Goal: Task Accomplishment & Management: Manage account settings

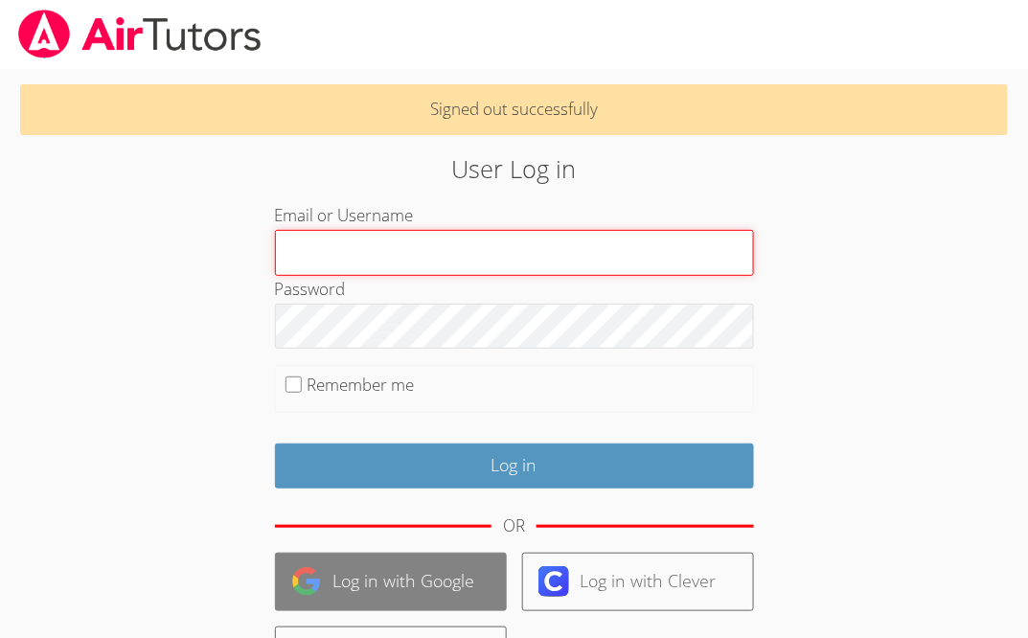
type input "[PERSON_NAME][EMAIL_ADDRESS][DOMAIN_NAME]"
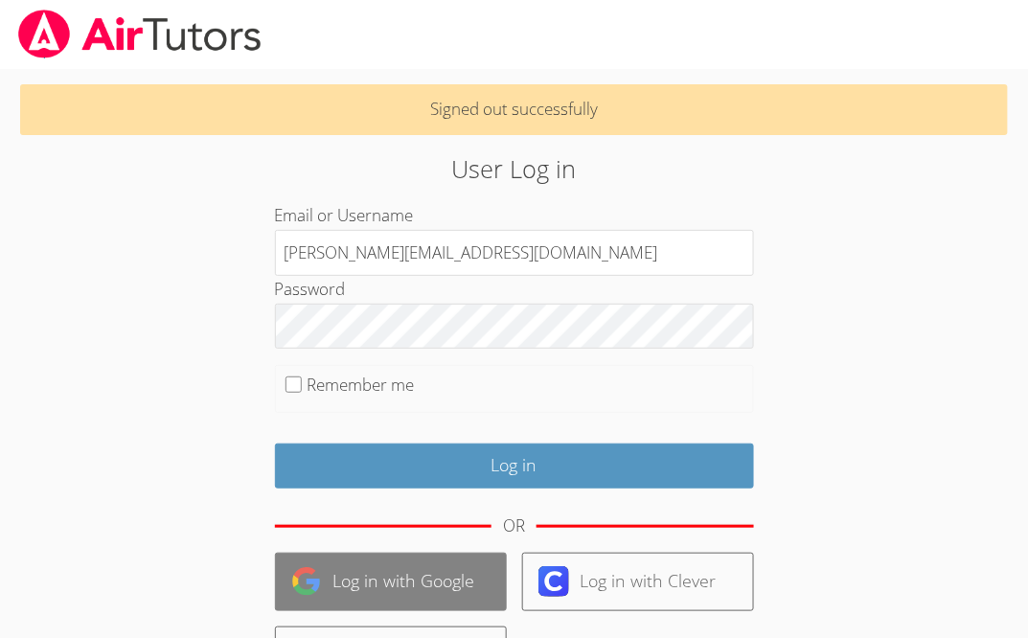
click at [414, 570] on link "Log in with Google" at bounding box center [391, 582] width 232 height 58
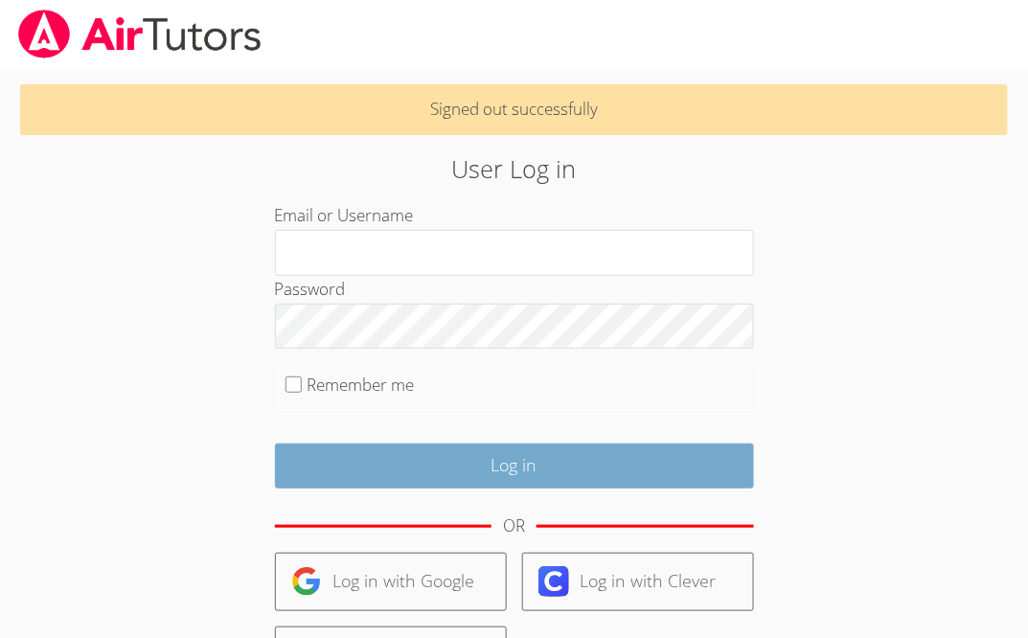
type input "[PERSON_NAME][EMAIL_ADDRESS][DOMAIN_NAME]"
click at [421, 479] on input "Log in" at bounding box center [514, 466] width 479 height 45
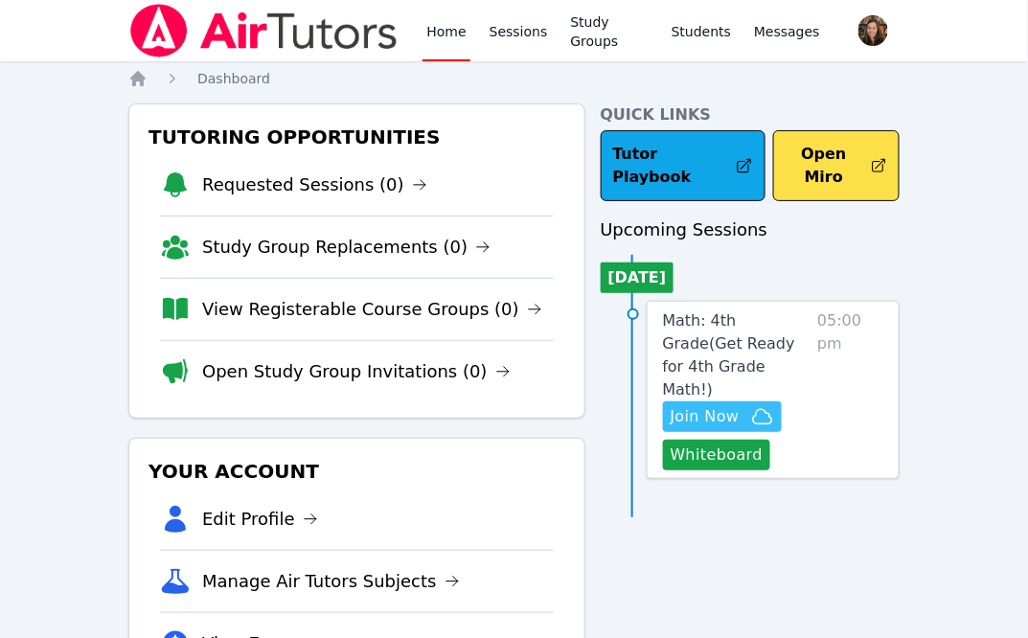
click at [714, 405] on span "Join Now" at bounding box center [705, 416] width 69 height 23
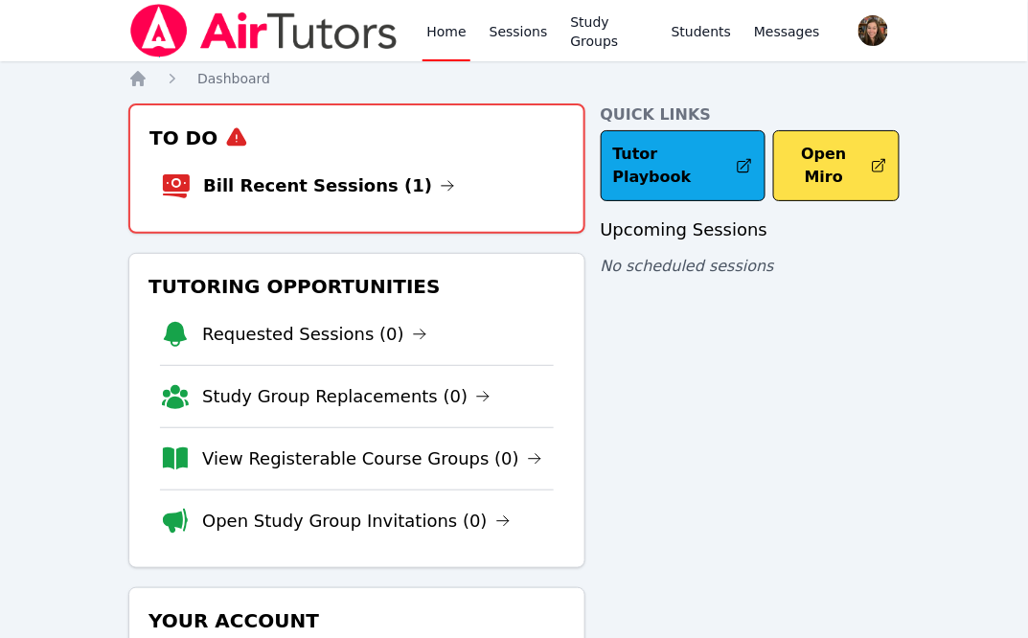
click at [327, 181] on link "Bill Recent Sessions (1)" at bounding box center [329, 185] width 252 height 27
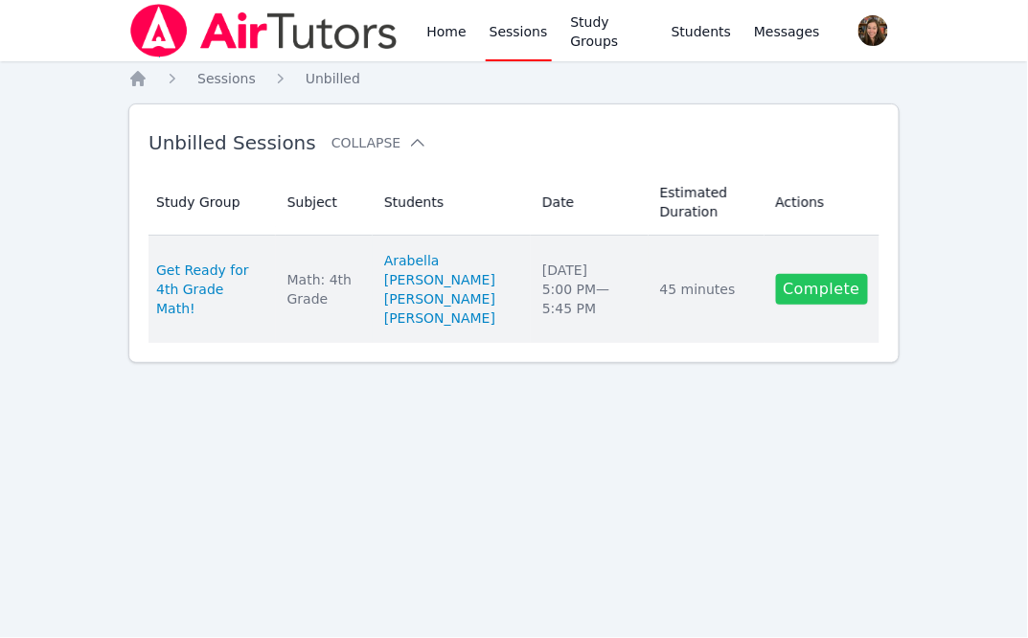
click at [838, 294] on link "Complete" at bounding box center [822, 289] width 92 height 31
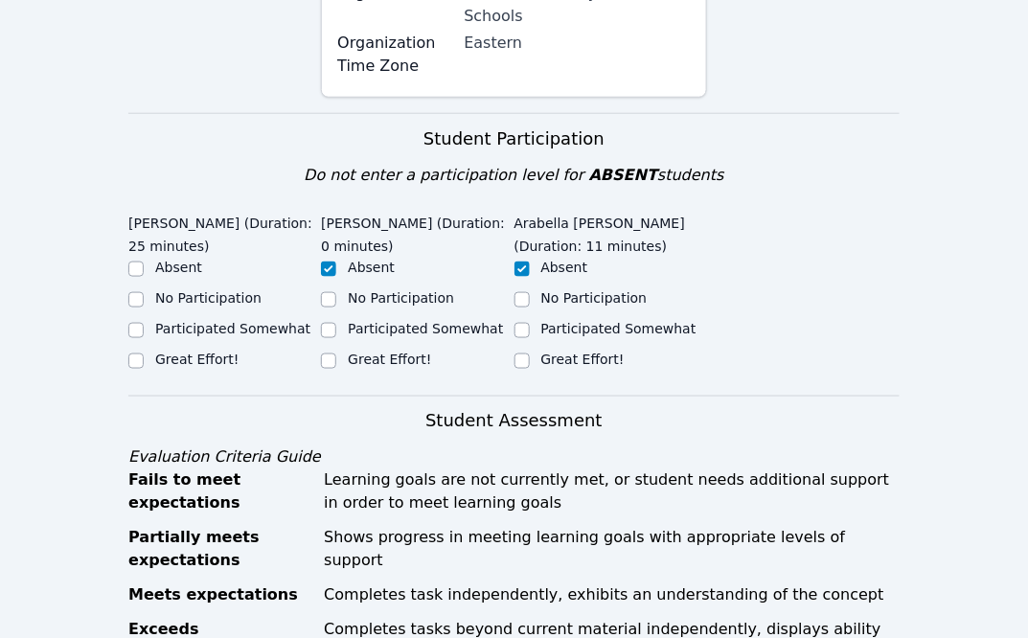
scroll to position [390, 0]
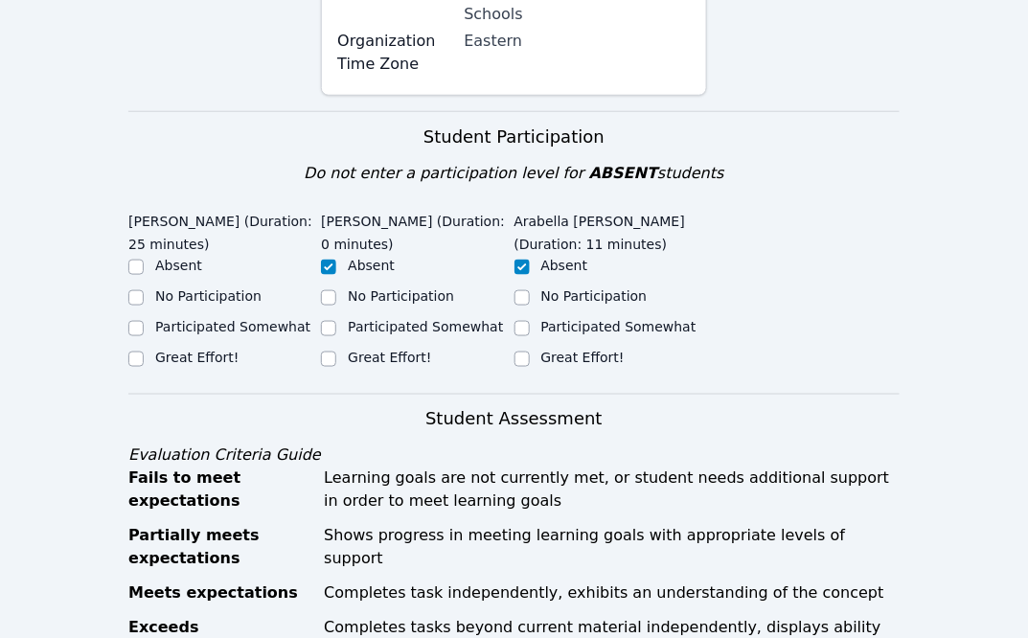
click at [205, 350] on label "Great Effort!" at bounding box center [196, 357] width 83 height 15
click at [144, 352] on input "Great Effort!" at bounding box center [135, 359] width 15 height 15
checkbox input "true"
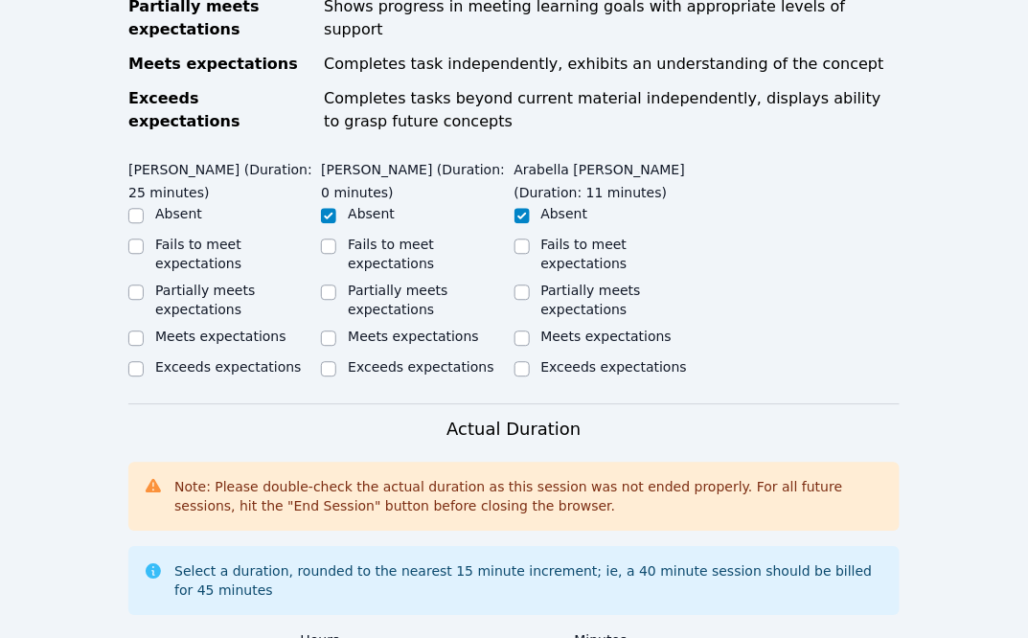
scroll to position [935, 0]
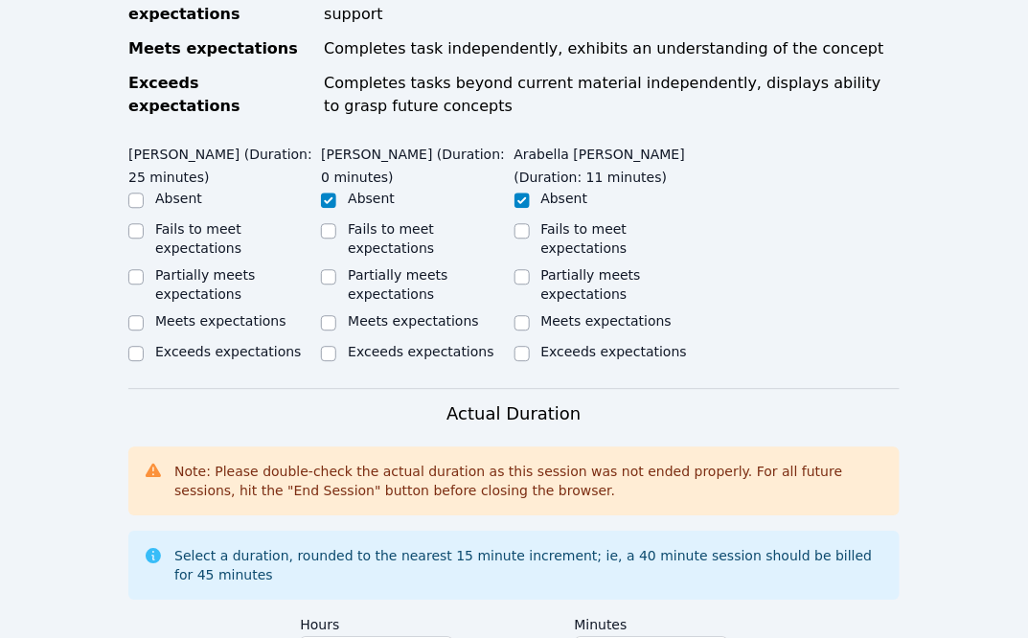
click at [206, 342] on div "Exceeds expectations" at bounding box center [228, 351] width 146 height 19
click at [182, 313] on label "Meets expectations" at bounding box center [220, 320] width 131 height 15
click at [144, 315] on input "Meets expectations" at bounding box center [135, 322] width 15 height 15
checkbox input "true"
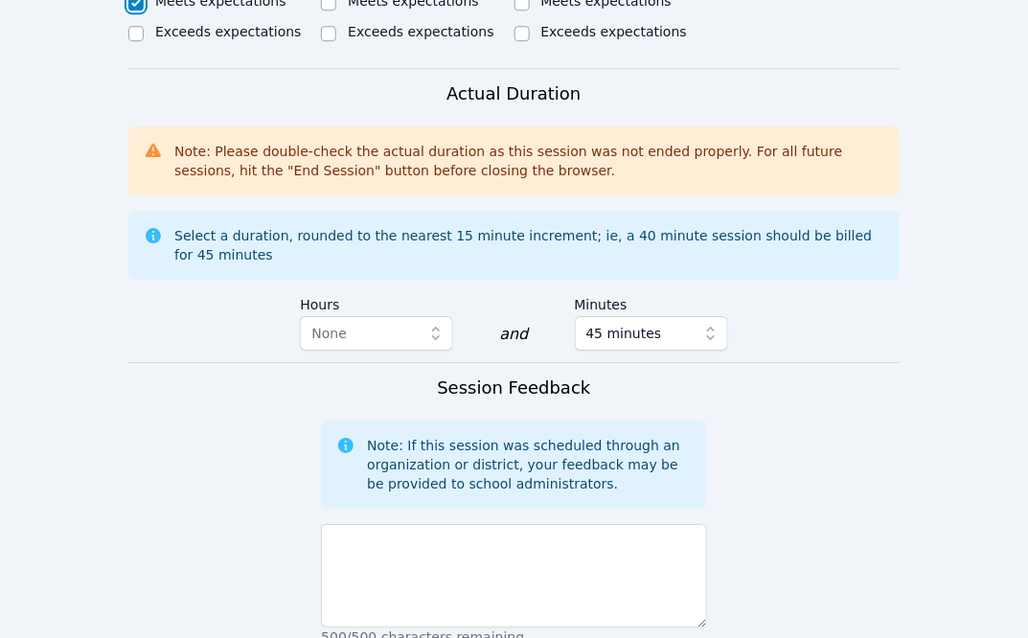
scroll to position [1565, 0]
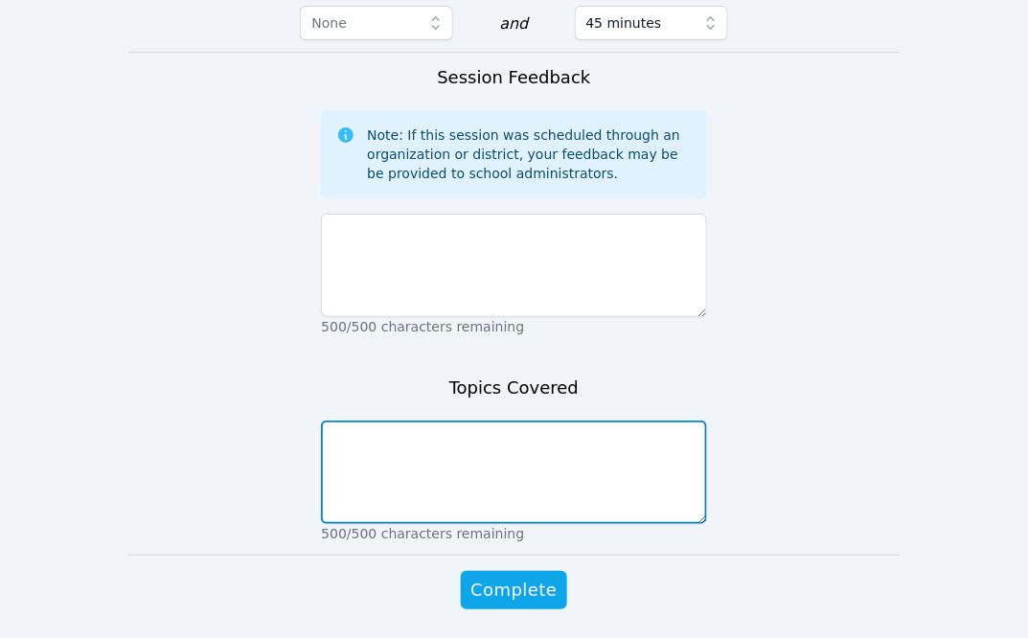
click at [401, 421] on textarea at bounding box center [513, 472] width 385 height 103
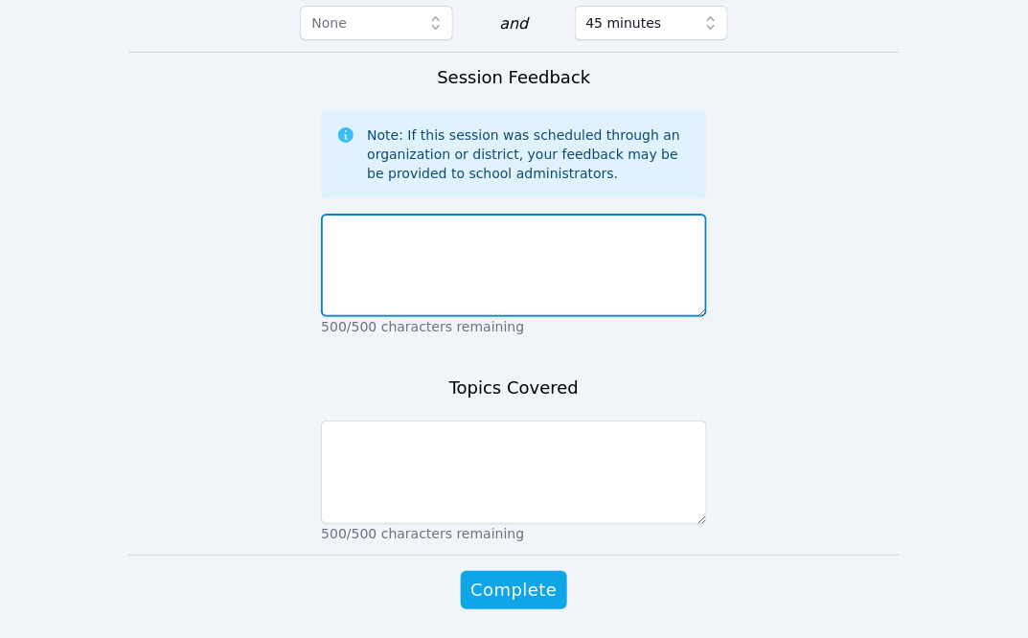
click at [404, 218] on textarea at bounding box center [513, 265] width 385 height 103
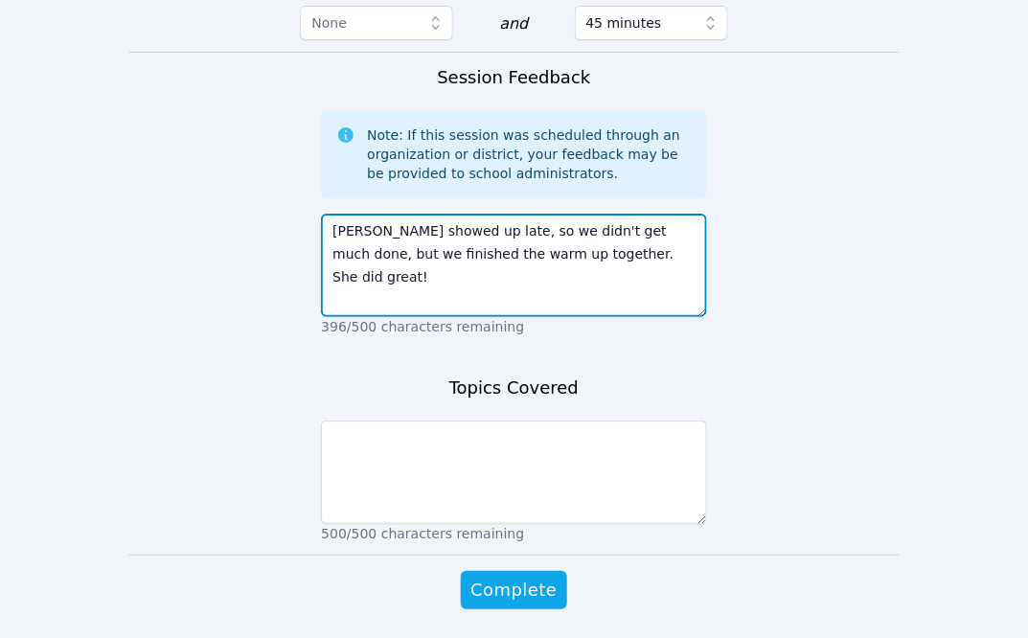
type textarea "Abigail showed up late, so we didn't get much done, but we finished the warm up…"
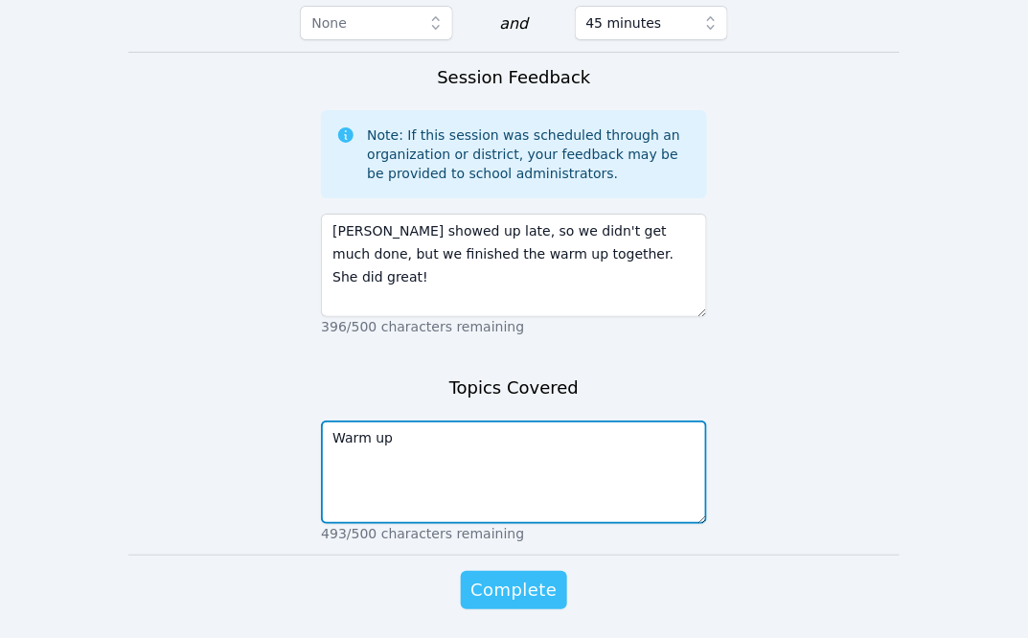
type textarea "Warm up"
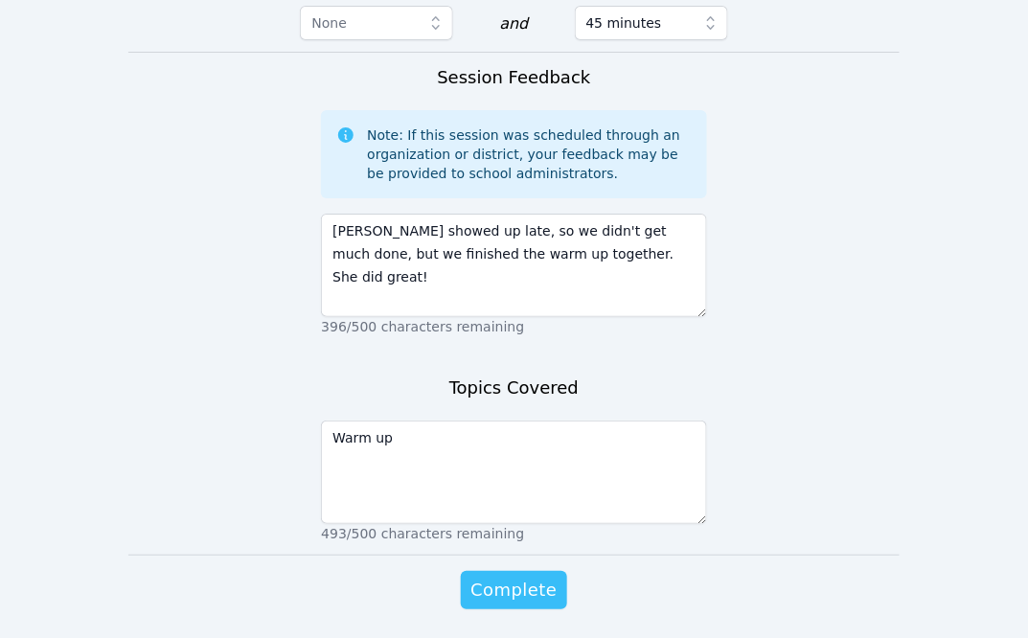
click at [506, 571] on button "Complete" at bounding box center [513, 590] width 105 height 38
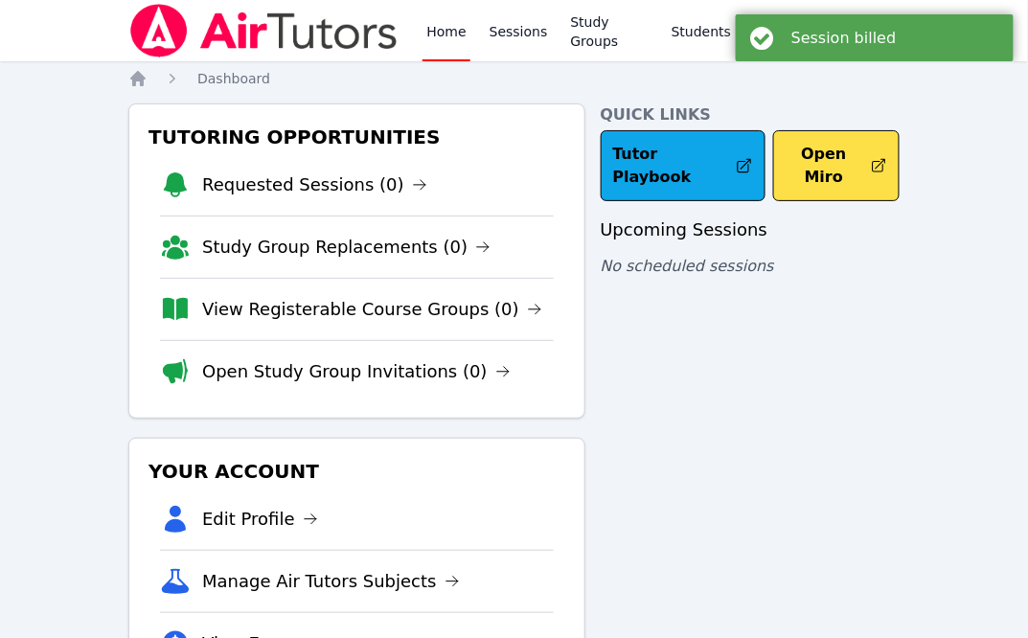
click at [923, 34] on div "Session billed" at bounding box center [895, 38] width 208 height 18
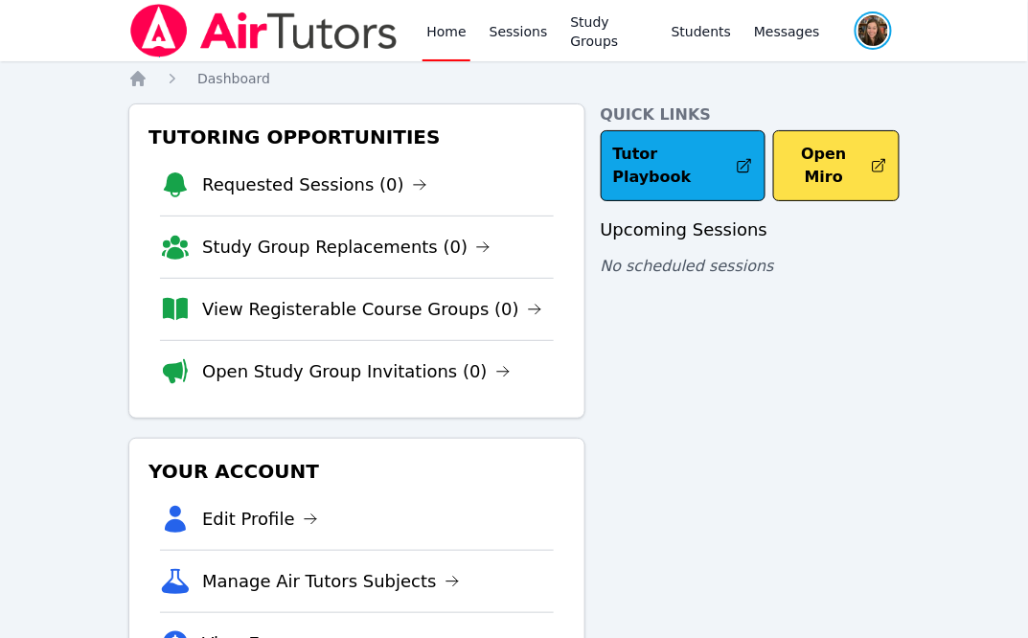
click at [871, 31] on span "button" at bounding box center [873, 31] width 41 height 42
click at [762, 101] on button "Logout" at bounding box center [796, 109] width 184 height 34
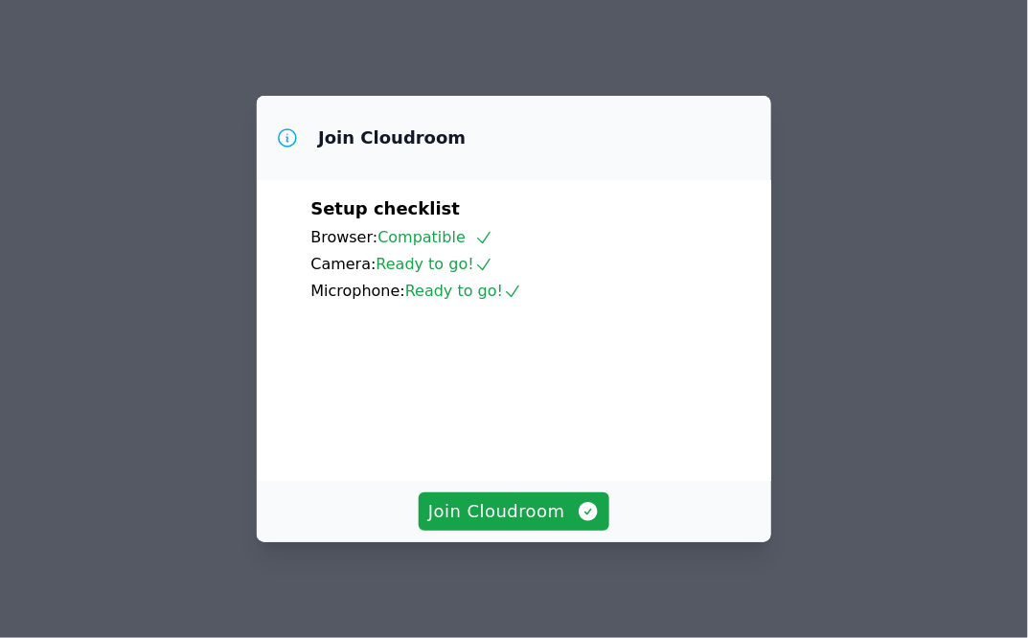
click at [625, 287] on div "Microphone: Ready to go!" at bounding box center [513, 291] width 407 height 23
click at [495, 528] on button "Join Cloudroom" at bounding box center [514, 511] width 191 height 38
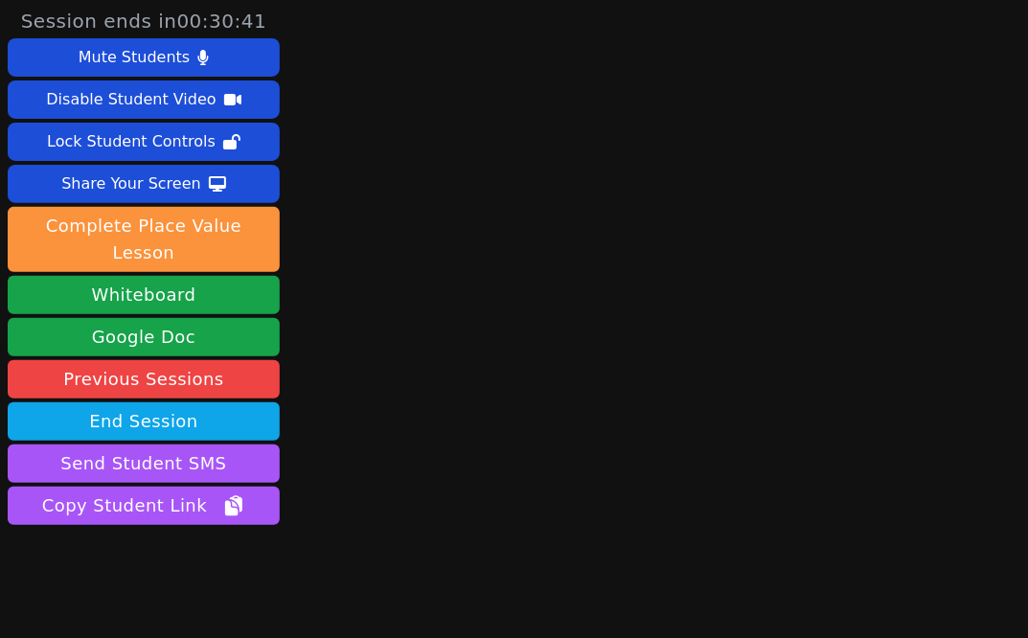
scroll to position [24, 0]
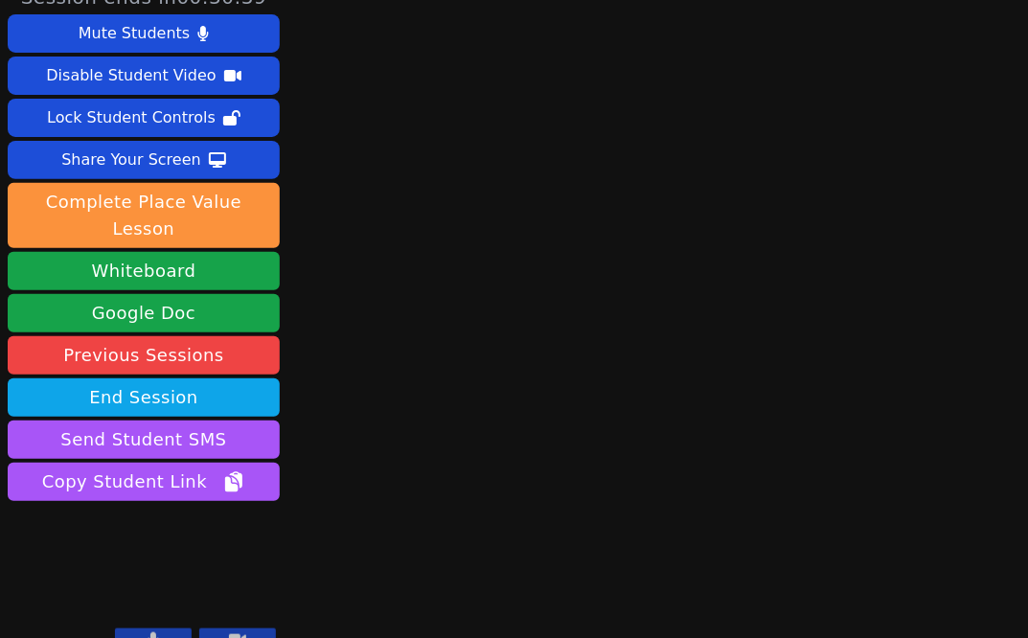
click at [240, 628] on button at bounding box center [237, 639] width 77 height 23
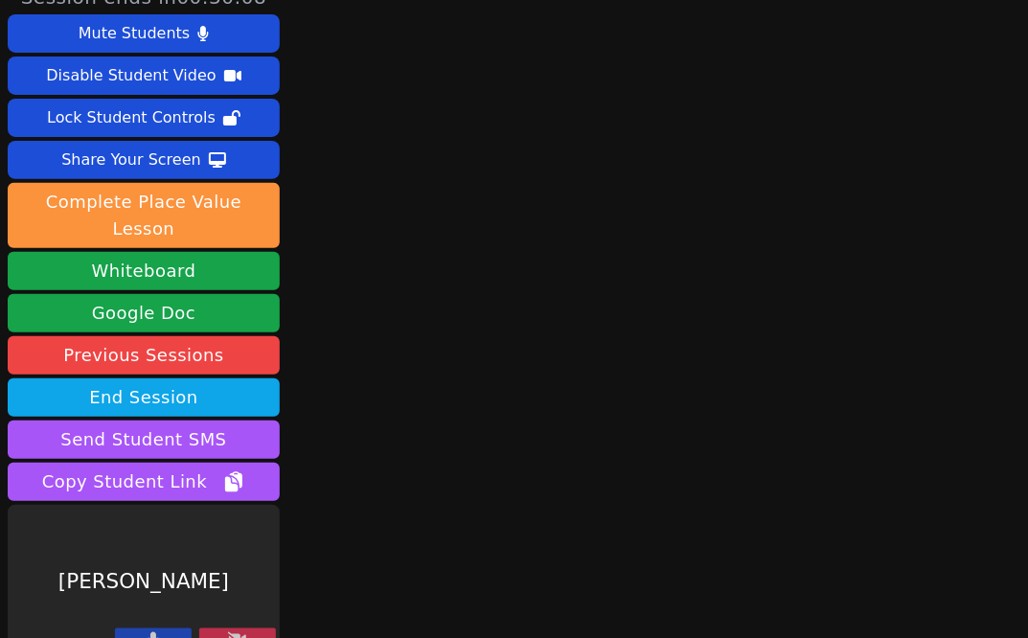
click at [226, 628] on button at bounding box center [237, 639] width 77 height 23
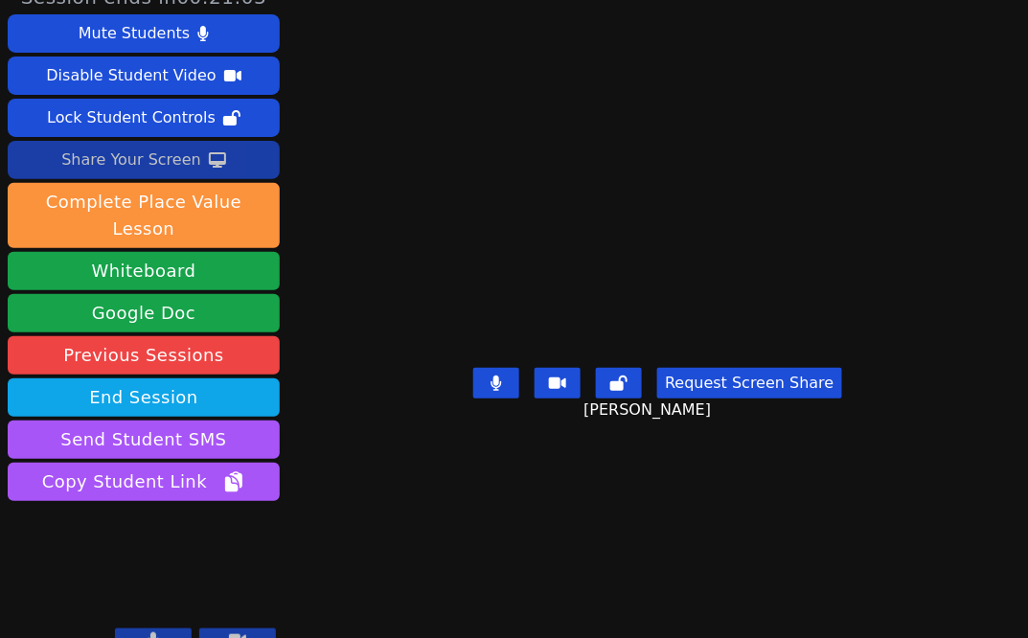
click at [202, 163] on button "Share Your Screen" at bounding box center [144, 160] width 272 height 38
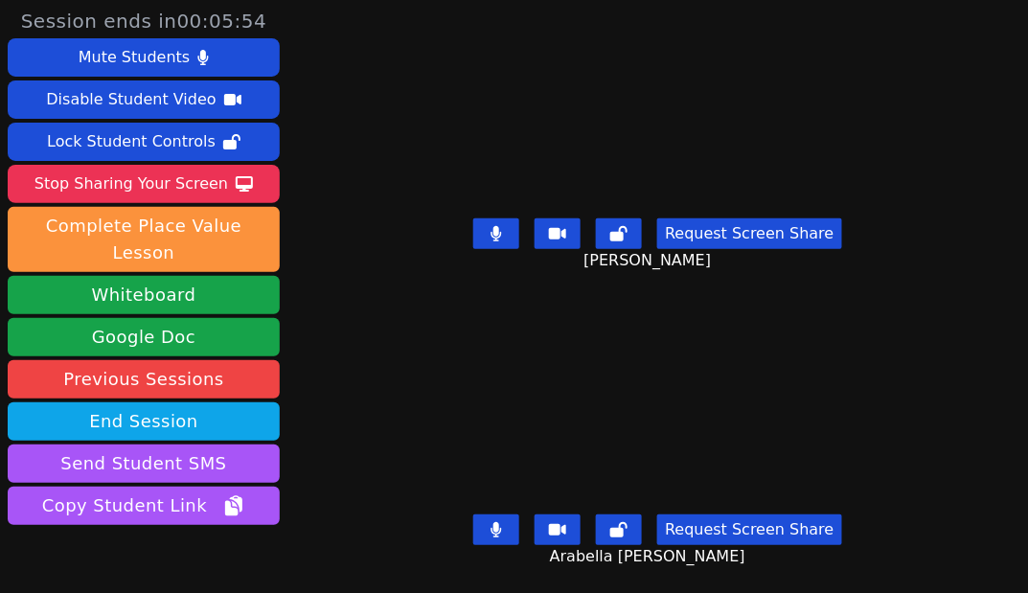
scroll to position [69, 0]
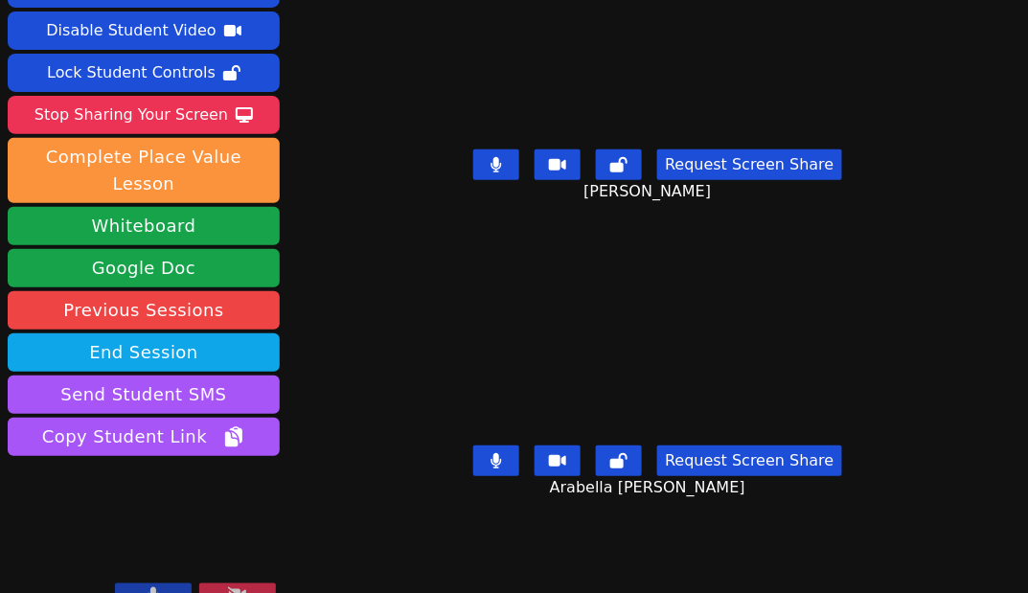
click at [502, 466] on icon at bounding box center [496, 460] width 11 height 15
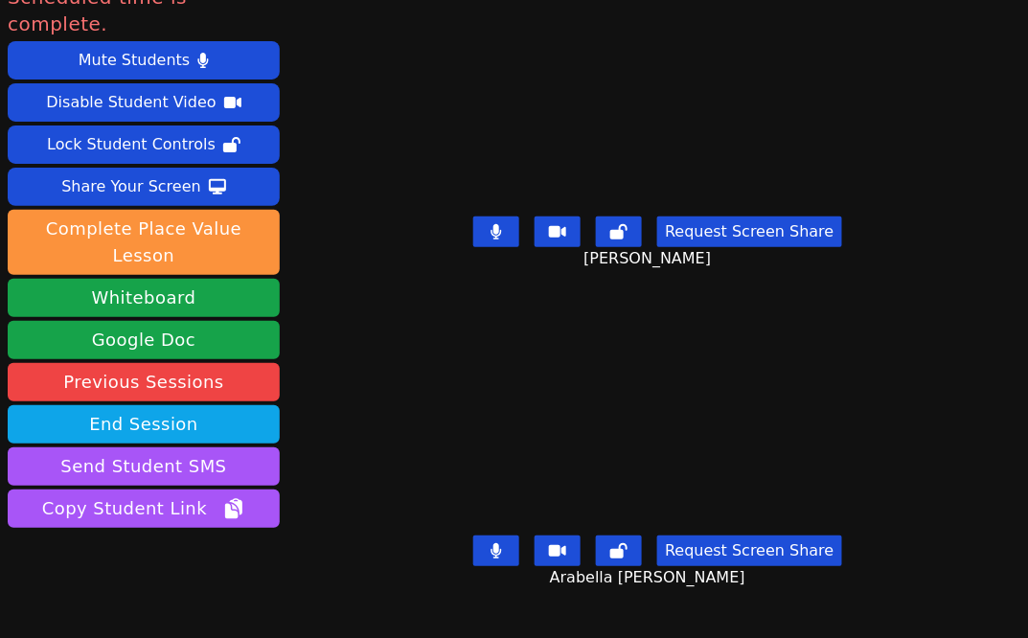
scroll to position [0, 0]
